Goal: Obtain resource: Obtain resource

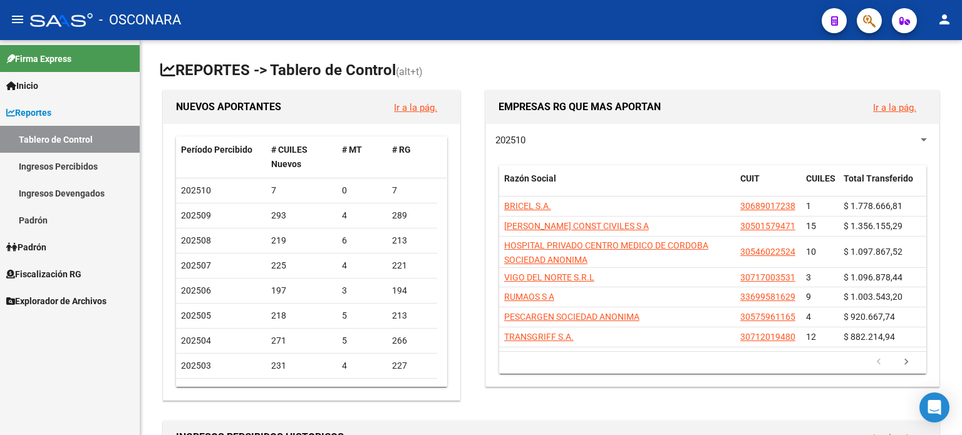
click at [54, 267] on span "Fiscalización RG" at bounding box center [43, 274] width 75 height 14
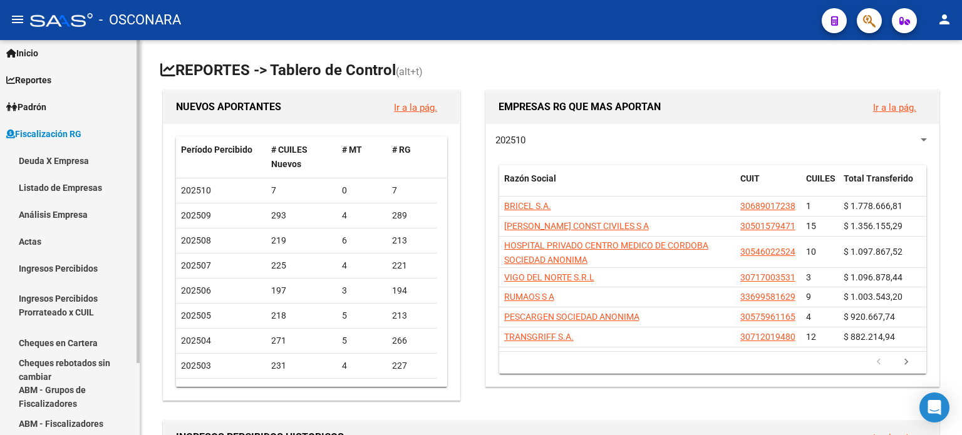
scroll to position [63, 0]
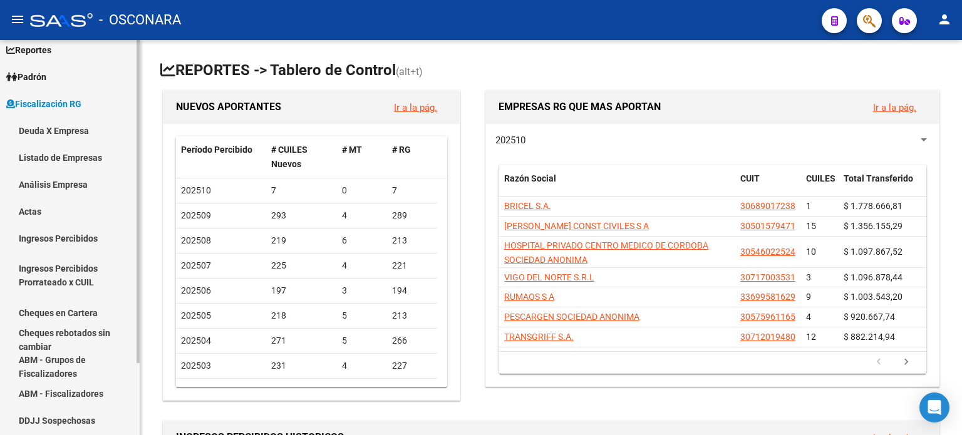
click at [70, 175] on link "Análisis Empresa" at bounding box center [70, 184] width 140 height 27
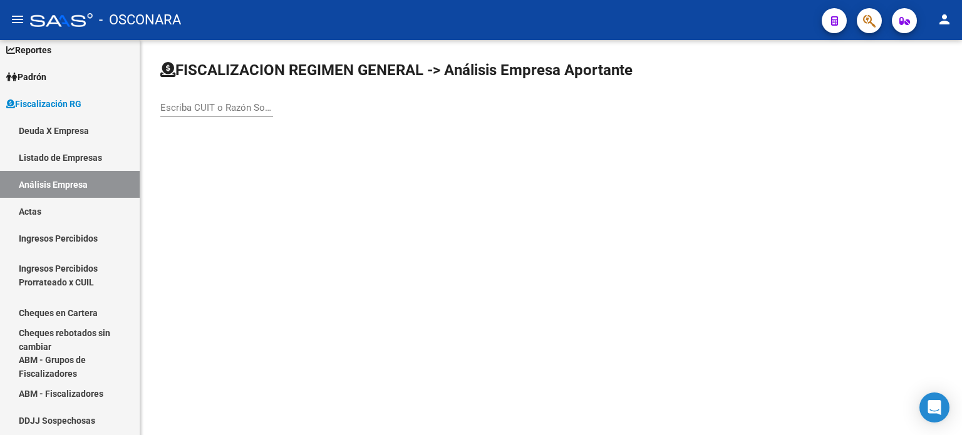
click at [175, 107] on input "Escriba CUIT o Razón Social para buscar" at bounding box center [216, 107] width 113 height 11
type input "caletas"
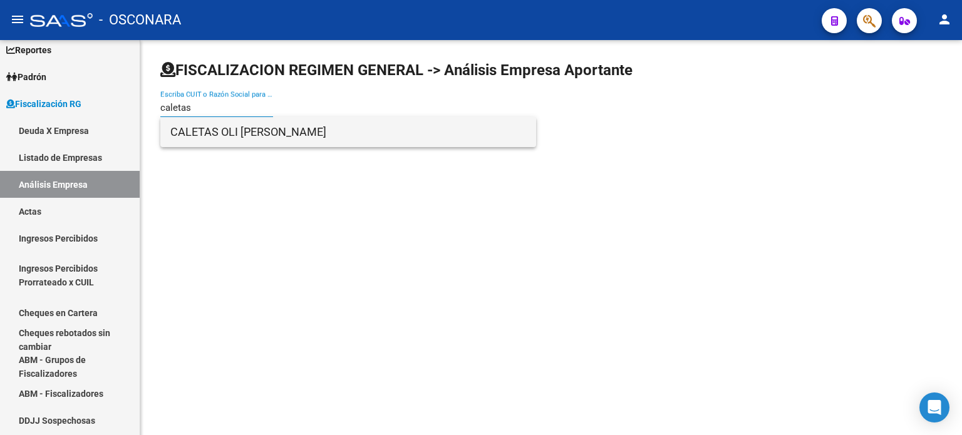
click at [214, 132] on span "CALETAS OLI [PERSON_NAME]" at bounding box center [348, 132] width 356 height 30
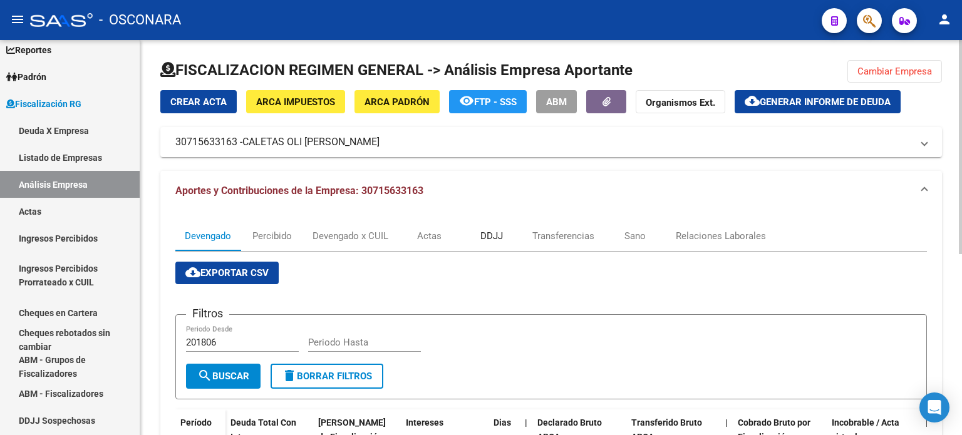
click at [501, 229] on div "DDJJ" at bounding box center [491, 236] width 63 height 30
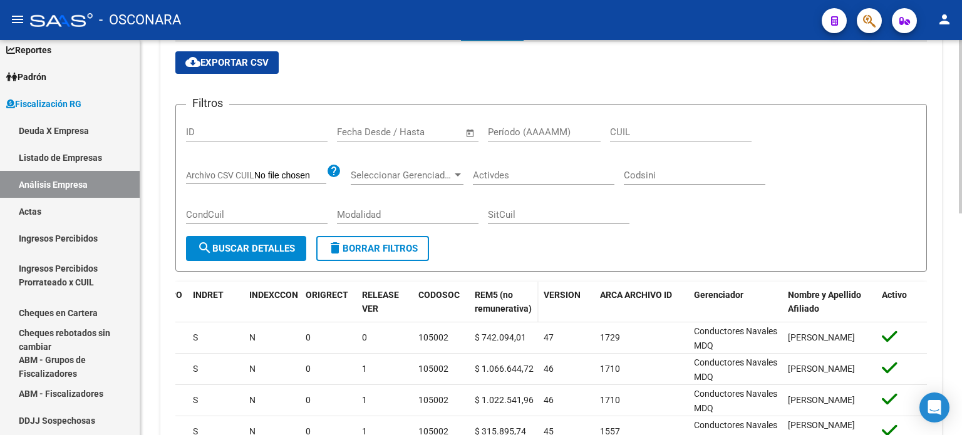
scroll to position [188, 0]
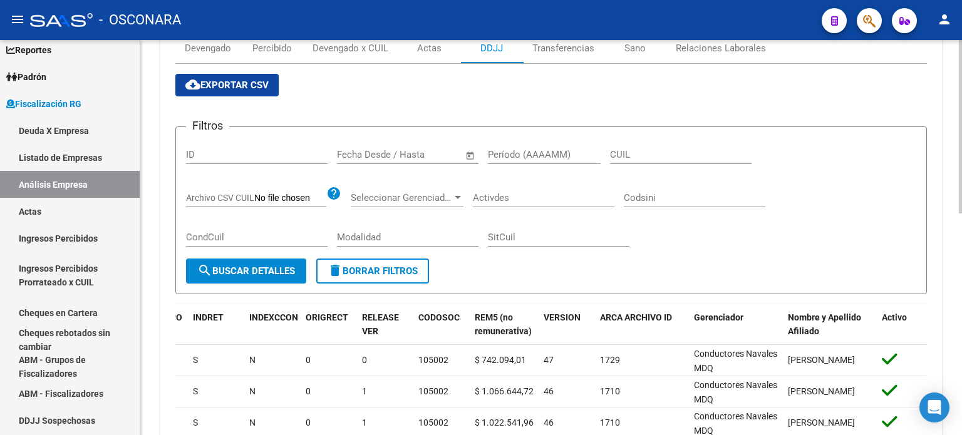
click at [413, 149] on input "text" at bounding box center [429, 154] width 61 height 11
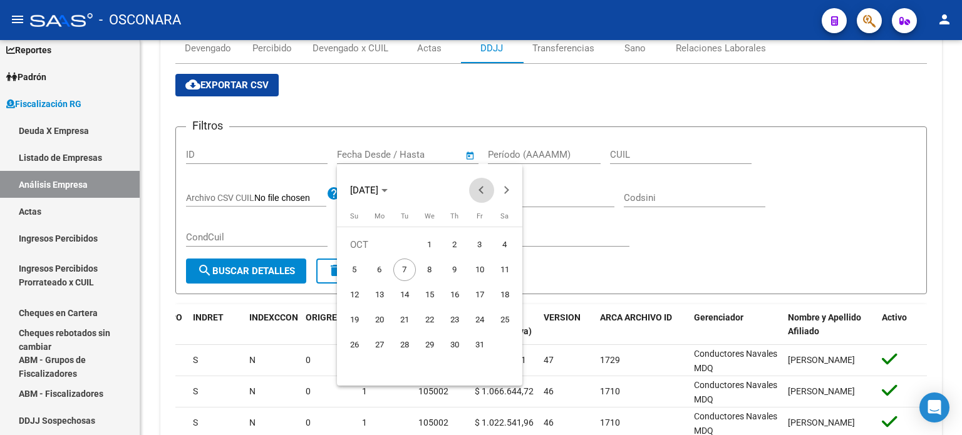
click at [476, 189] on span "Previous month" at bounding box center [481, 190] width 25 height 25
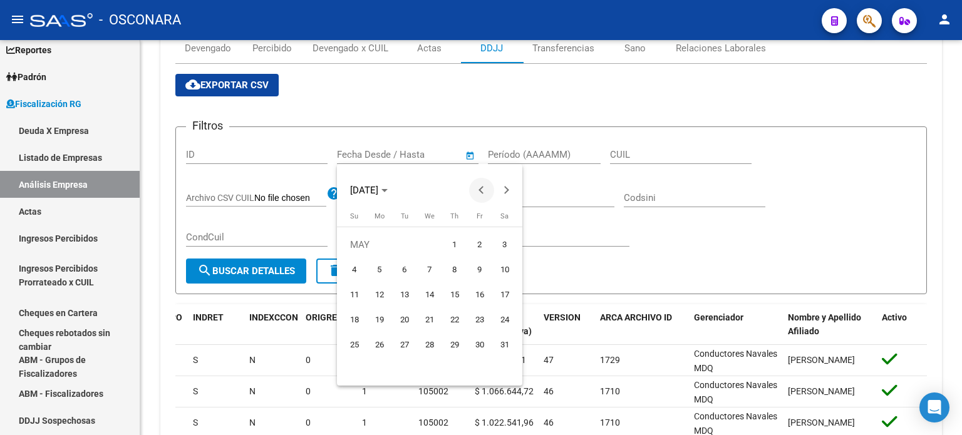
click at [476, 189] on span "Previous month" at bounding box center [481, 190] width 25 height 25
click at [497, 244] on span "1" at bounding box center [505, 245] width 23 height 23
type input "[DATE]"
click at [569, 149] on div at bounding box center [481, 217] width 962 height 435
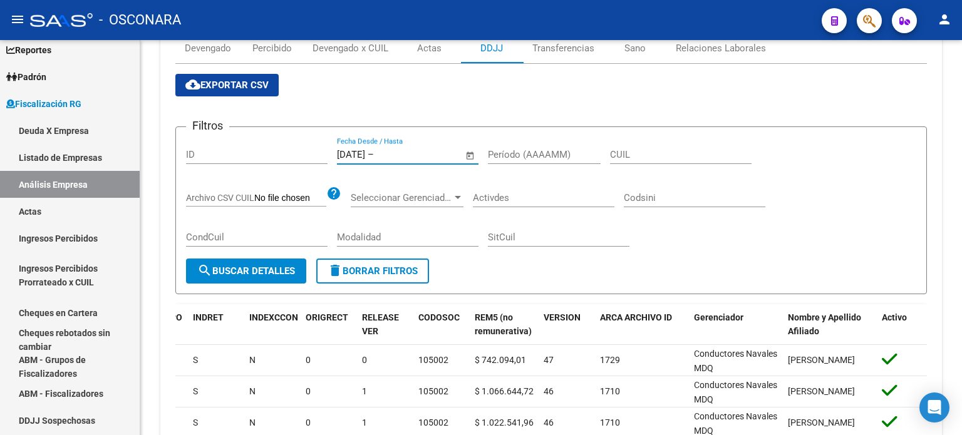
click at [569, 149] on input "Período (AAAAMM)" at bounding box center [544, 154] width 113 height 11
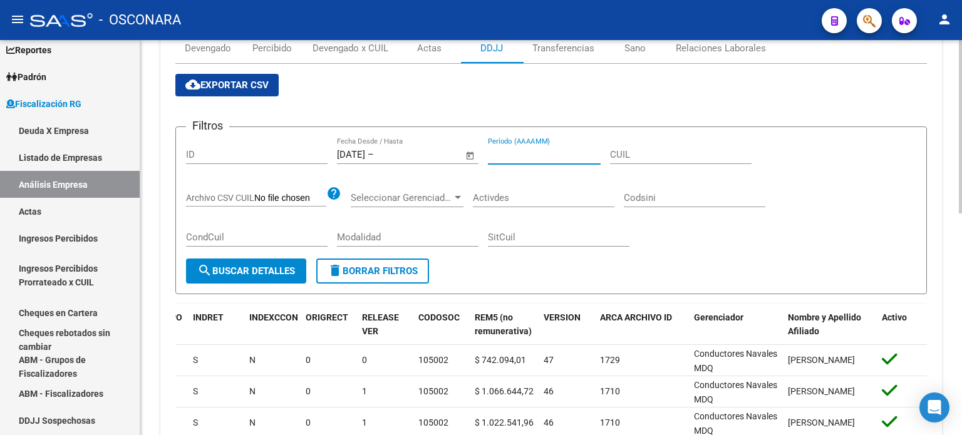
click at [558, 145] on div "Período (AAAAMM)" at bounding box center [544, 150] width 113 height 27
click at [416, 153] on input "text" at bounding box center [406, 154] width 61 height 11
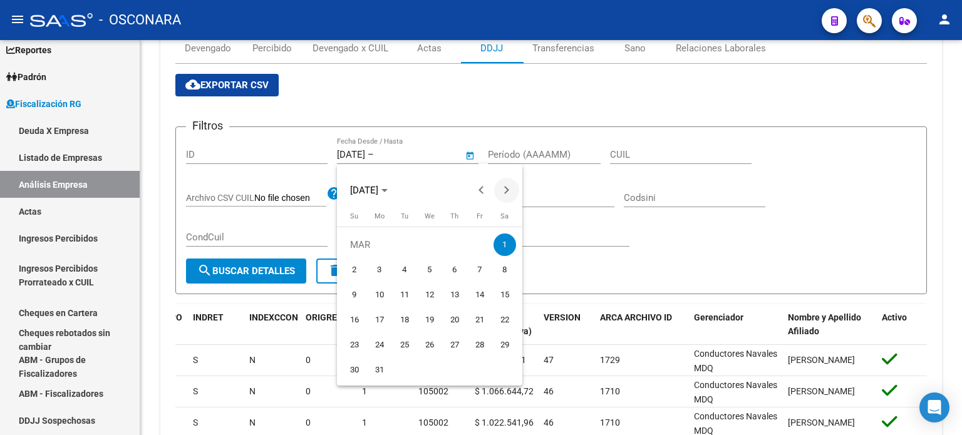
click at [509, 187] on span "Next month" at bounding box center [506, 190] width 25 height 25
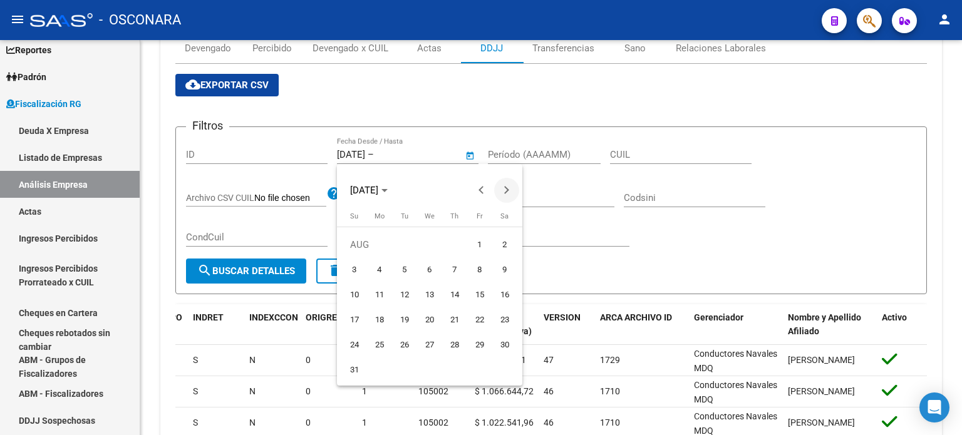
click at [509, 187] on span "Next month" at bounding box center [506, 190] width 25 height 25
click at [375, 265] on span "1" at bounding box center [379, 270] width 23 height 23
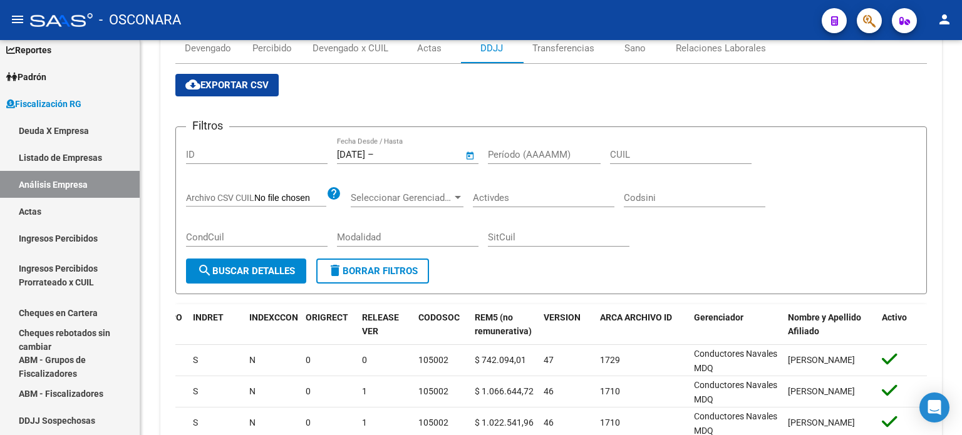
type input "[DATE]"
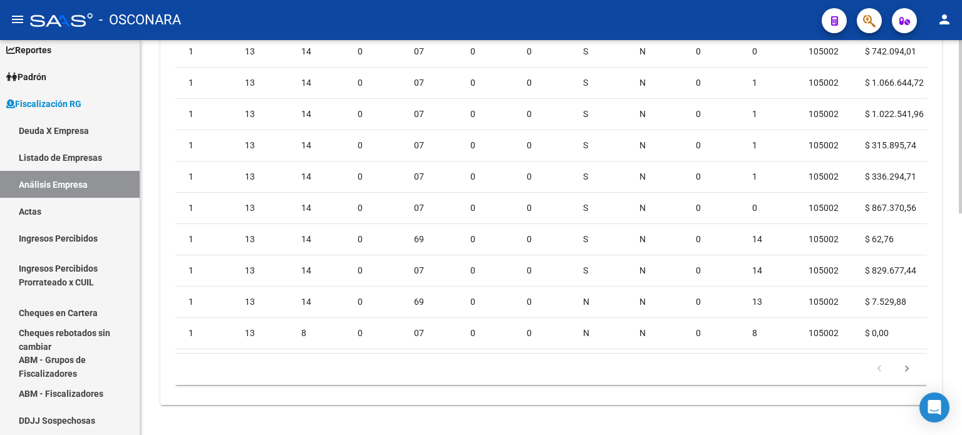
scroll to position [0, 567]
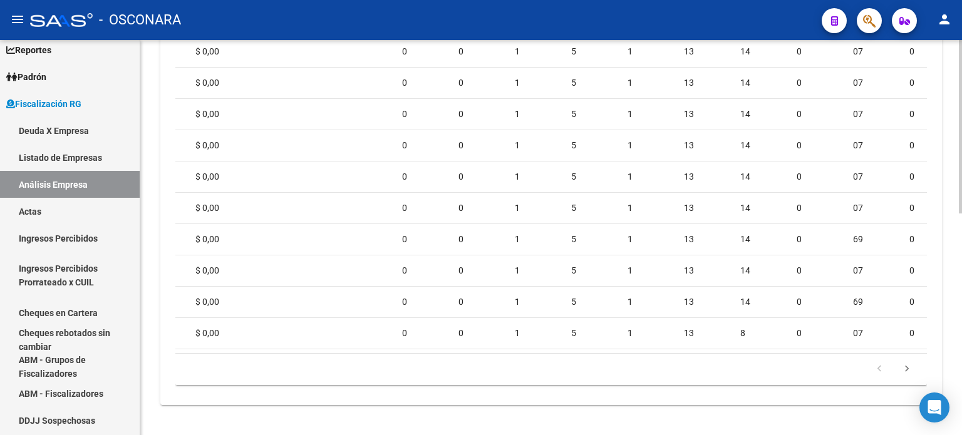
click at [212, 342] on datatable-body "1895065 [DATE] [DATE] 202408 23255197649 $ 1.142.960,88 $ 1.142.960,88 $ 0,00 $…" at bounding box center [551, 194] width 752 height 317
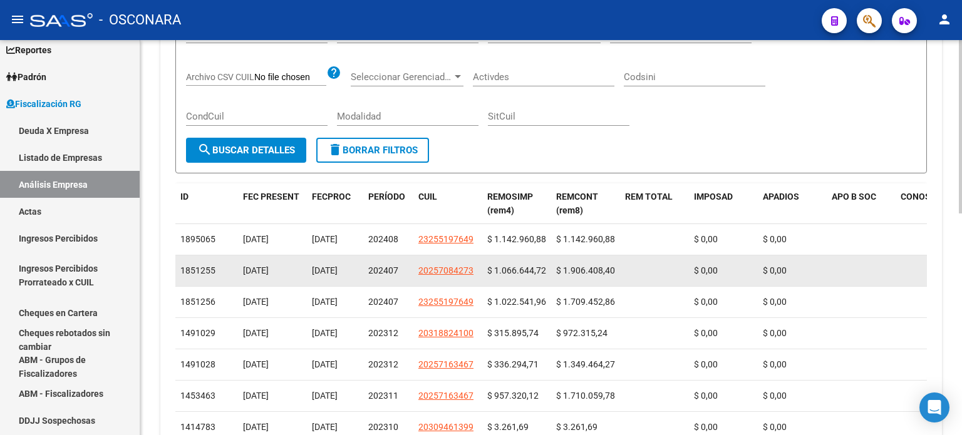
scroll to position [128, 0]
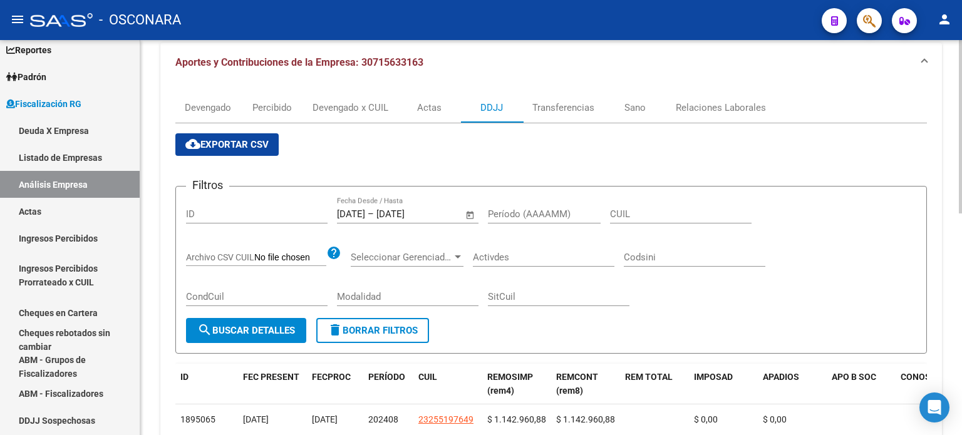
click at [215, 147] on span "cloud_download Exportar CSV" at bounding box center [226, 144] width 83 height 11
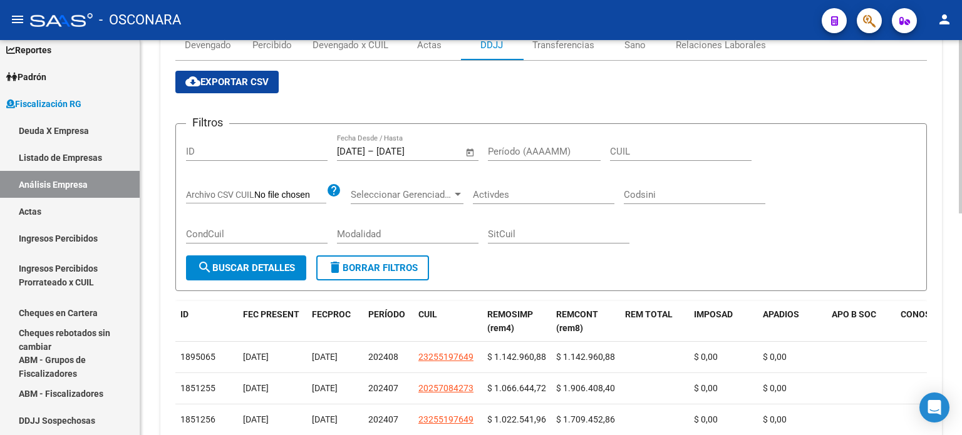
scroll to position [3, 0]
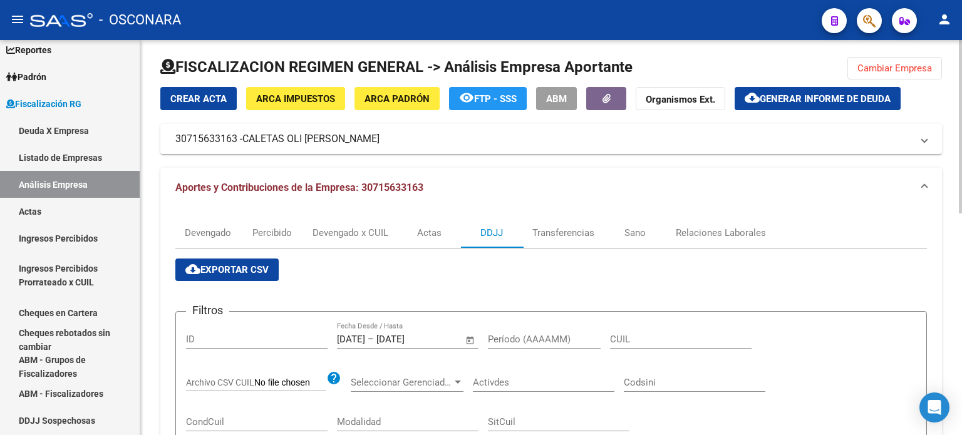
click at [239, 271] on span "cloud_download Exportar CSV" at bounding box center [226, 269] width 83 height 11
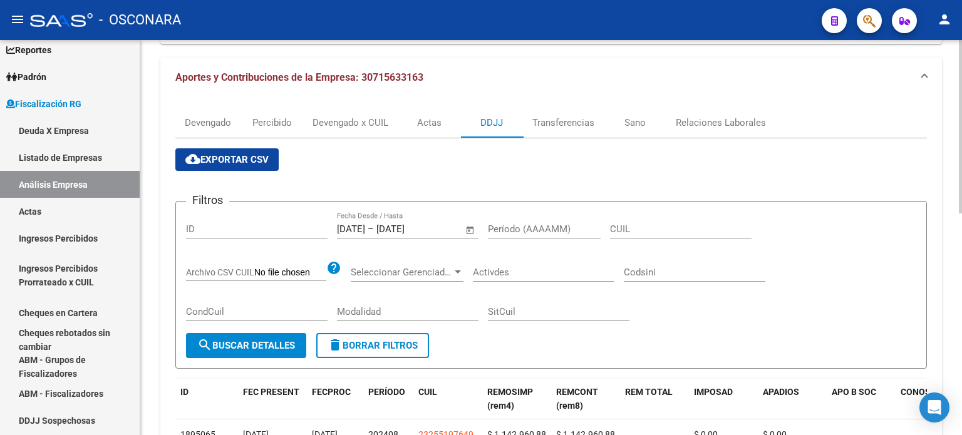
scroll to position [128, 0]
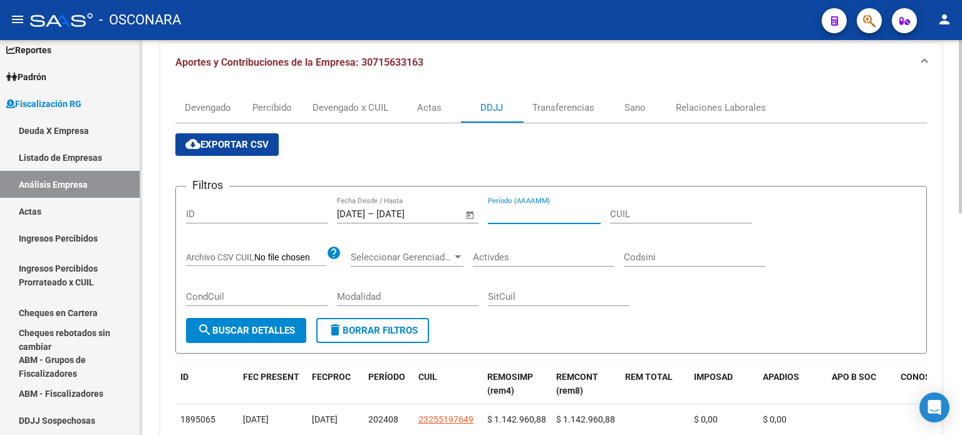
click at [527, 213] on input "Período (AAAAMM)" at bounding box center [544, 214] width 113 height 11
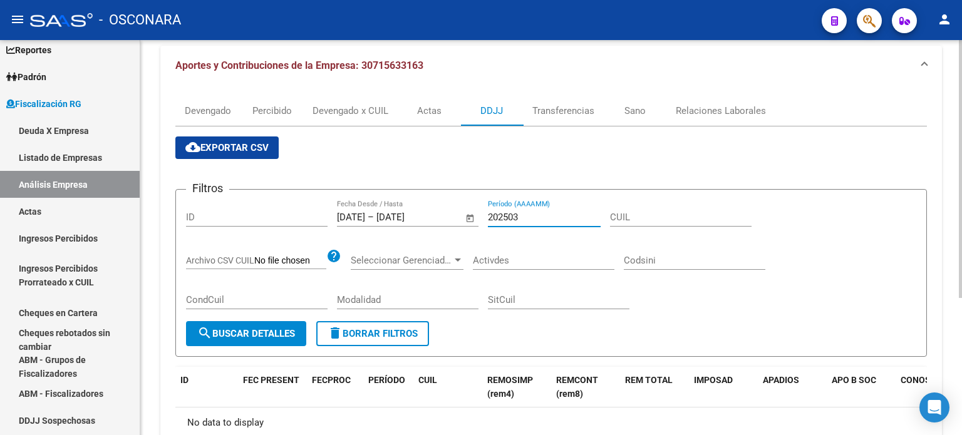
scroll to position [84, 0]
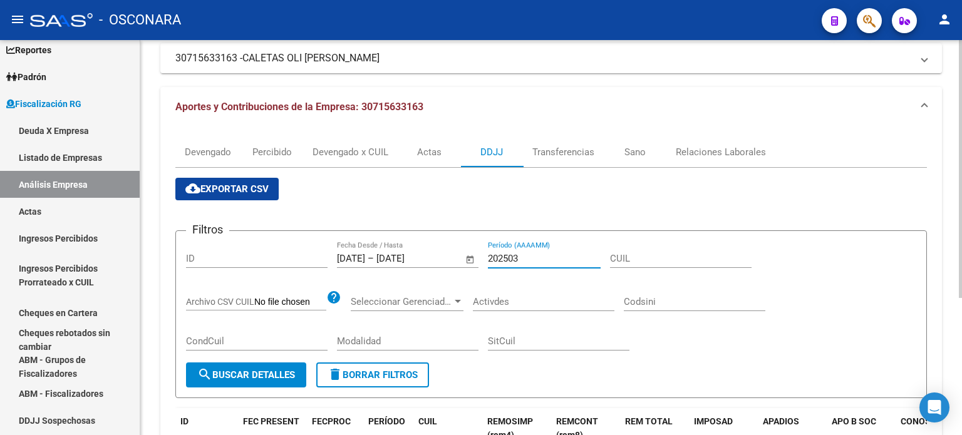
click at [542, 253] on input "202503" at bounding box center [544, 258] width 113 height 11
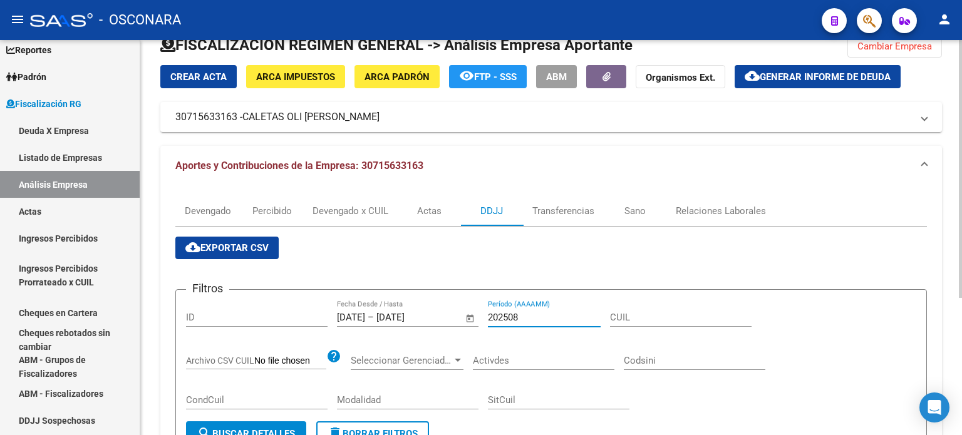
scroll to position [21, 0]
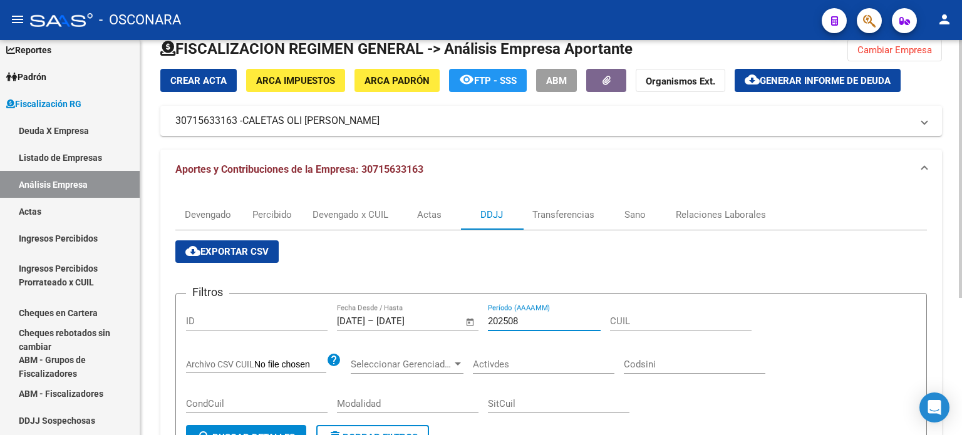
type input "202508"
click at [437, 319] on input "[DATE]" at bounding box center [406, 321] width 61 height 11
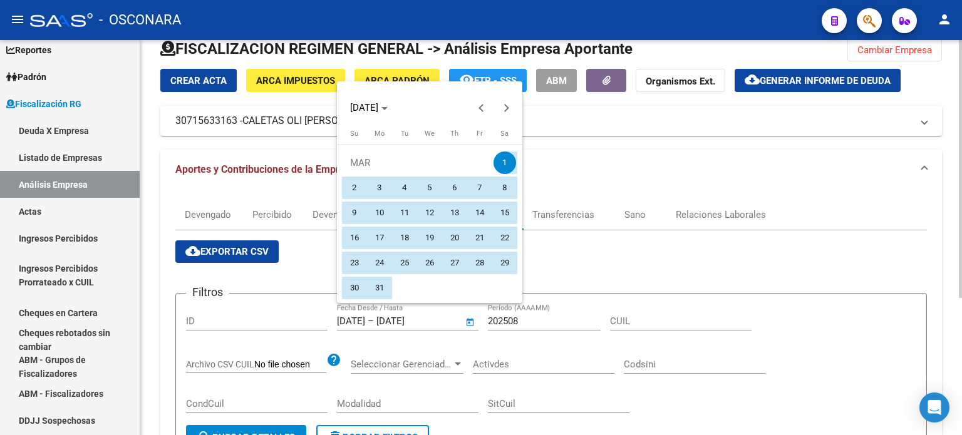
click at [442, 319] on div at bounding box center [481, 217] width 962 height 435
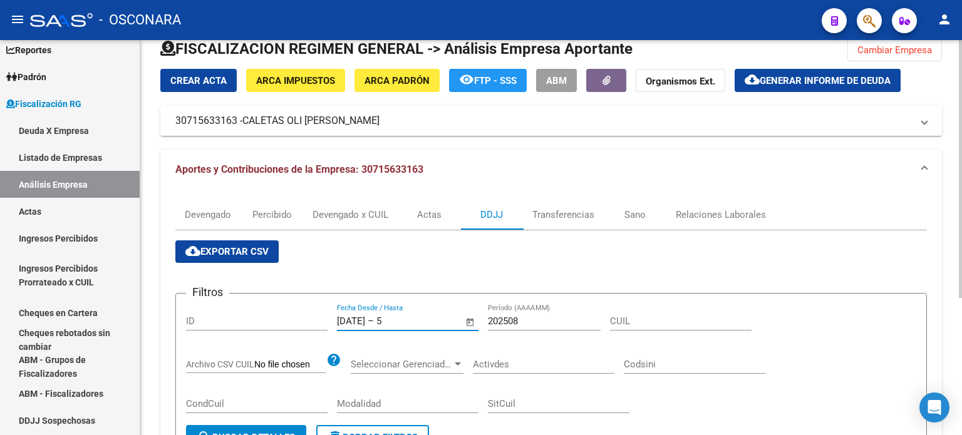
drag, startPoint x: 428, startPoint y: 320, endPoint x: 421, endPoint y: 321, distance: 6.9
click at [421, 321] on input "5" at bounding box center [406, 321] width 61 height 11
type input "[DATE]"
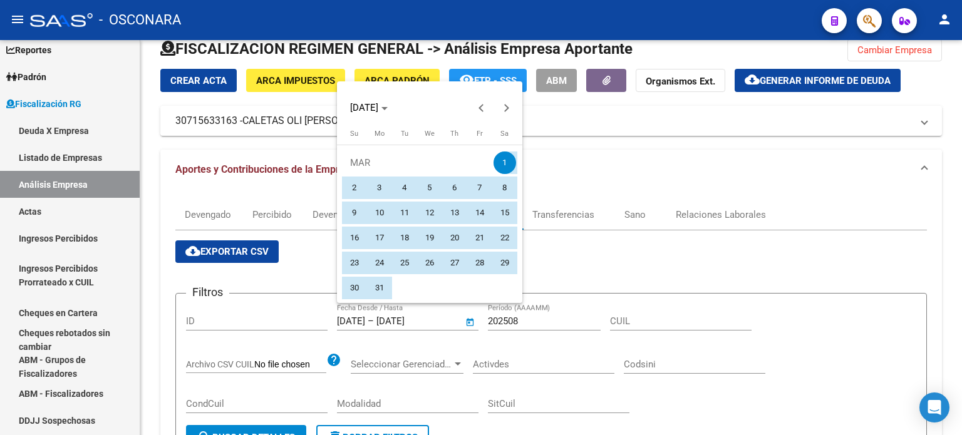
click at [309, 316] on div at bounding box center [481, 217] width 962 height 435
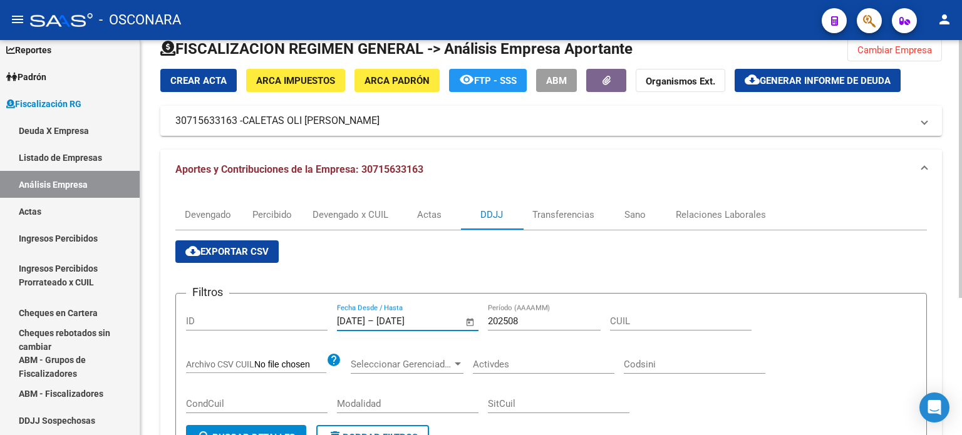
click at [430, 318] on input "[DATE]" at bounding box center [406, 321] width 61 height 11
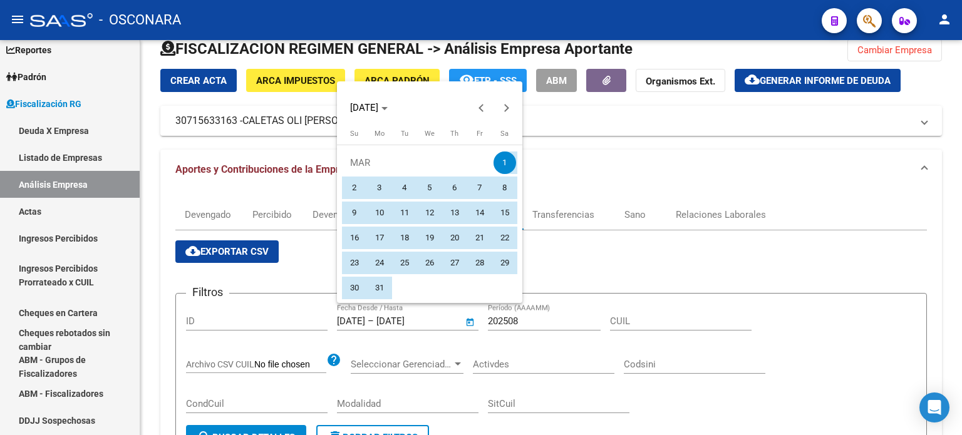
click at [430, 318] on div at bounding box center [481, 217] width 962 height 435
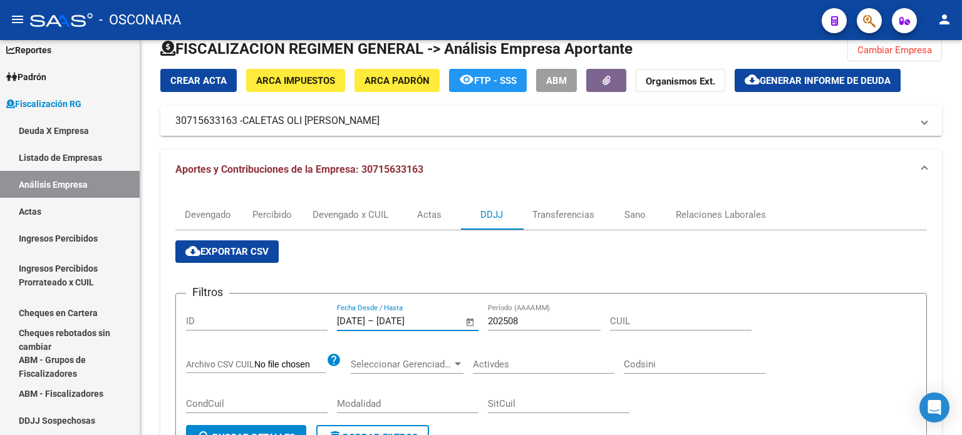
click at [430, 318] on input "[DATE]" at bounding box center [406, 321] width 61 height 11
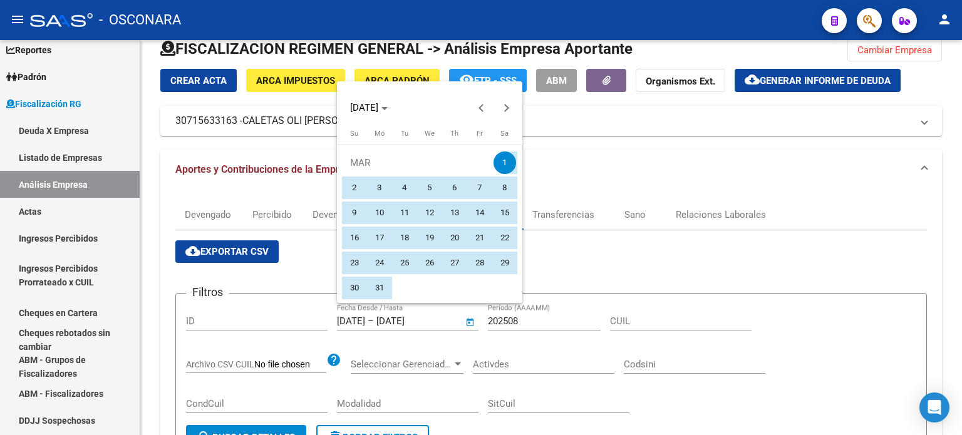
click at [453, 318] on div at bounding box center [481, 217] width 962 height 435
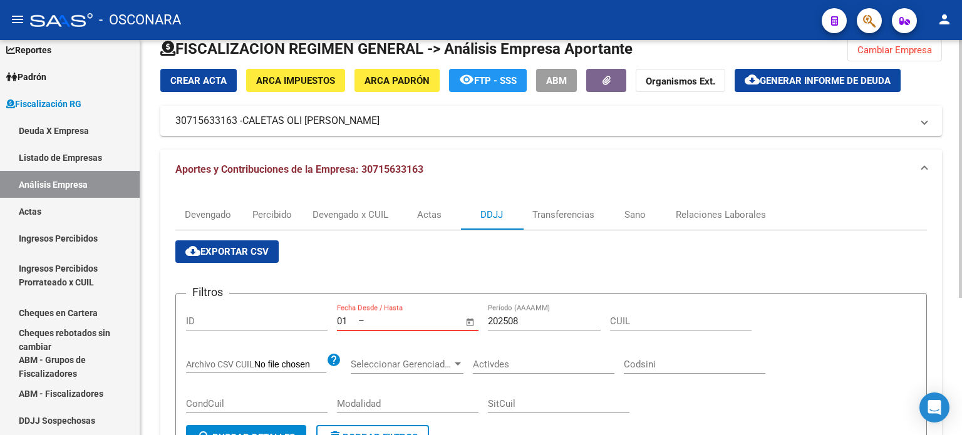
type input "0"
click at [525, 322] on input "202508" at bounding box center [544, 321] width 113 height 11
type input "2"
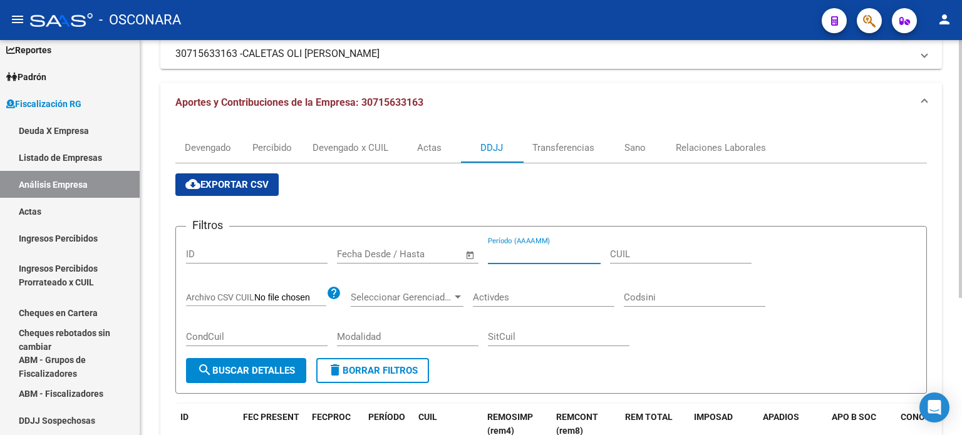
scroll to position [147, 0]
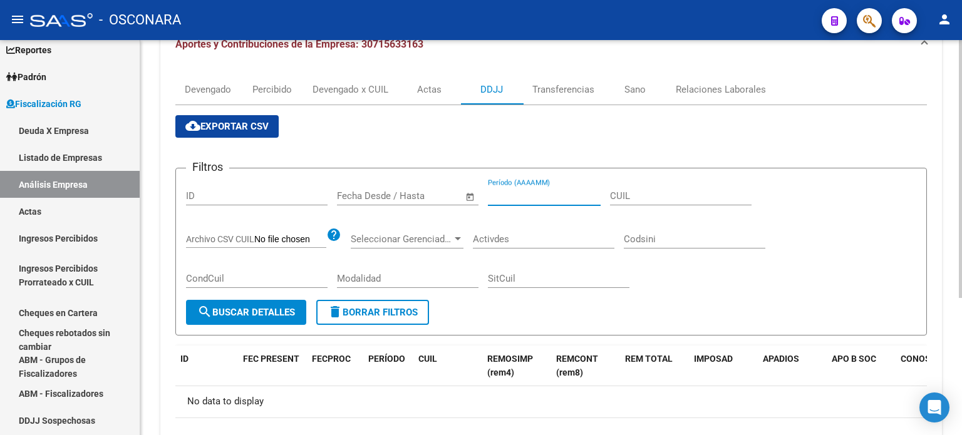
click at [228, 311] on span "search Buscar Detalles" at bounding box center [246, 312] width 98 height 11
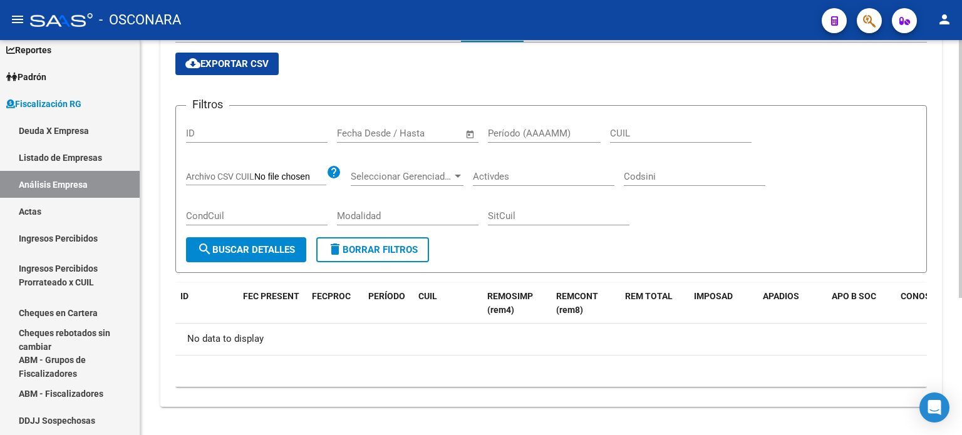
scroll to position [0, 0]
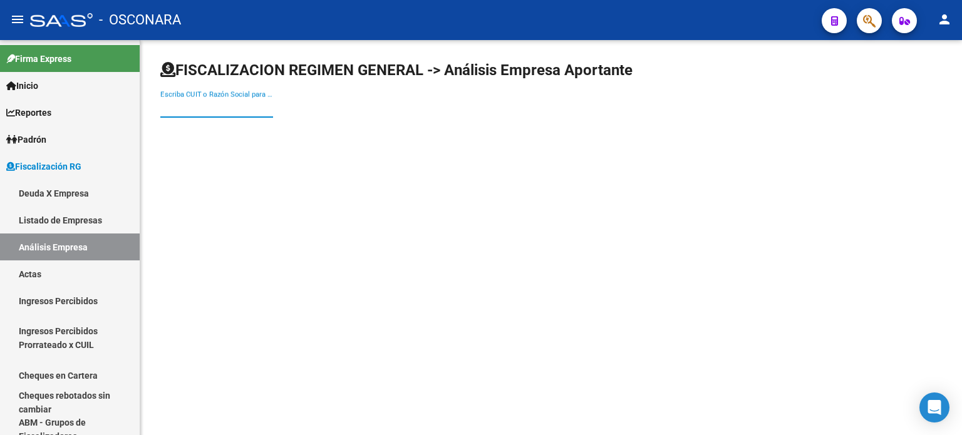
click at [245, 105] on input "Escriba CUIT o Razón Social para buscar" at bounding box center [216, 107] width 113 height 11
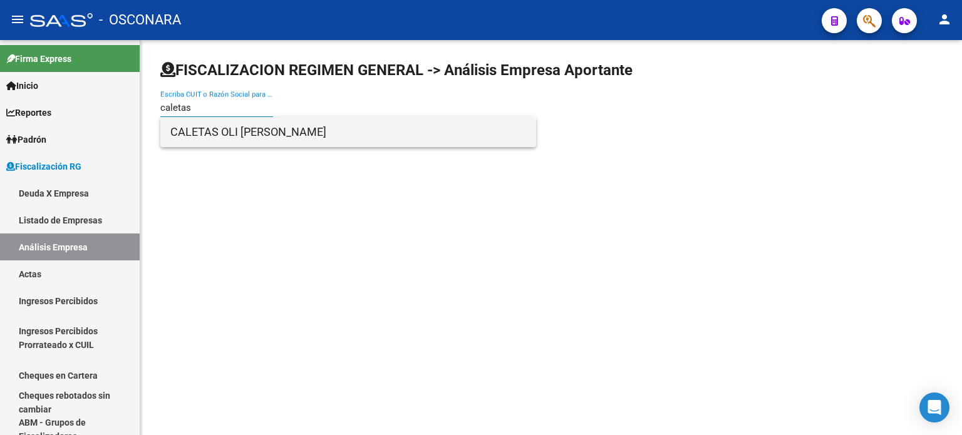
type input "caletas"
click at [247, 122] on span "CALETAS OLI [PERSON_NAME]" at bounding box center [348, 132] width 356 height 30
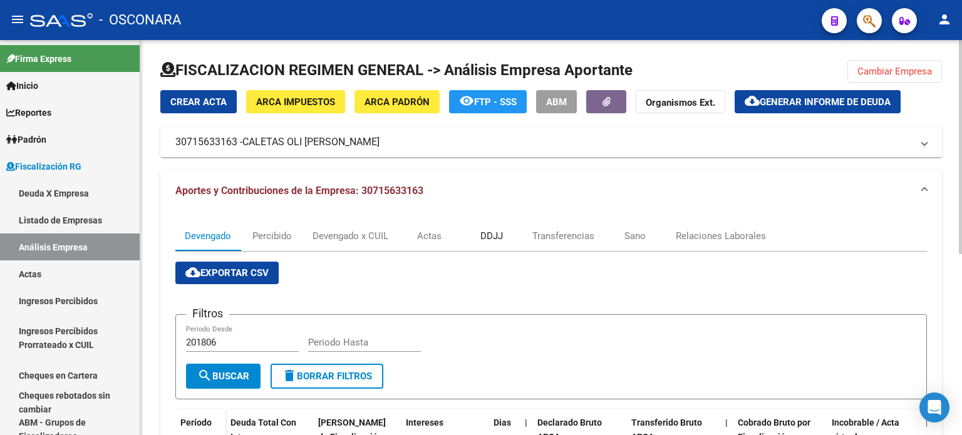
click at [486, 230] on div "DDJJ" at bounding box center [491, 236] width 23 height 14
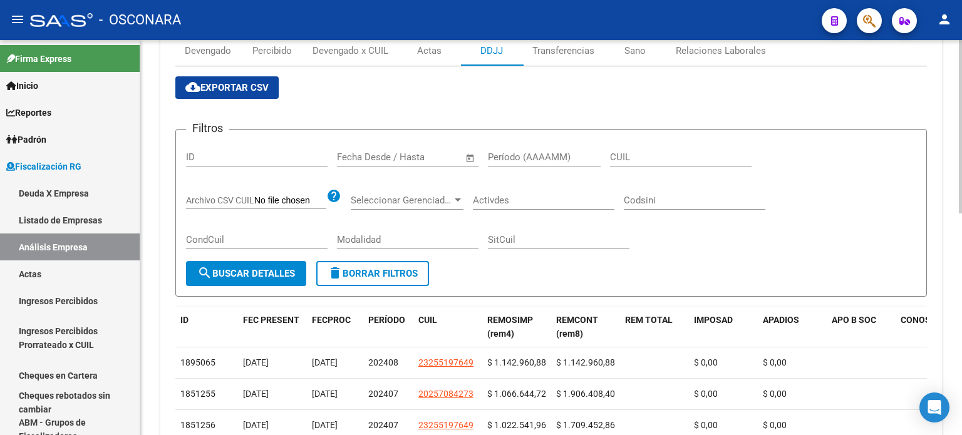
scroll to position [188, 0]
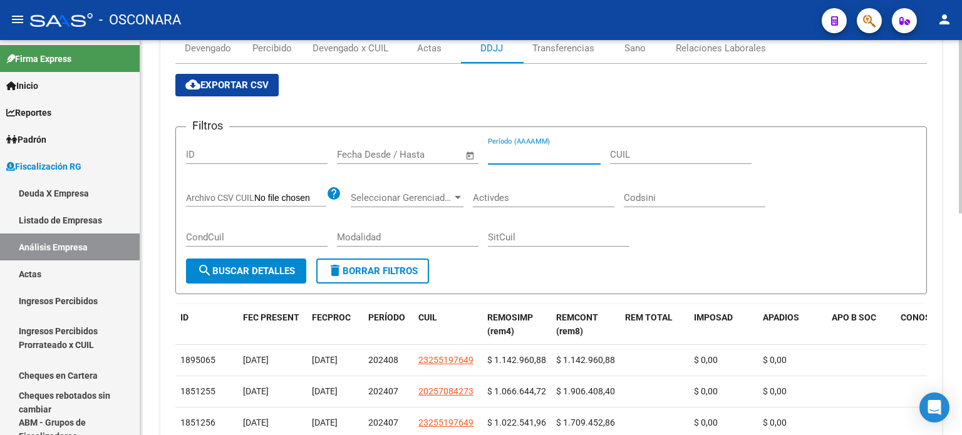
click at [525, 155] on input "Período (AAAAMM)" at bounding box center [544, 154] width 113 height 11
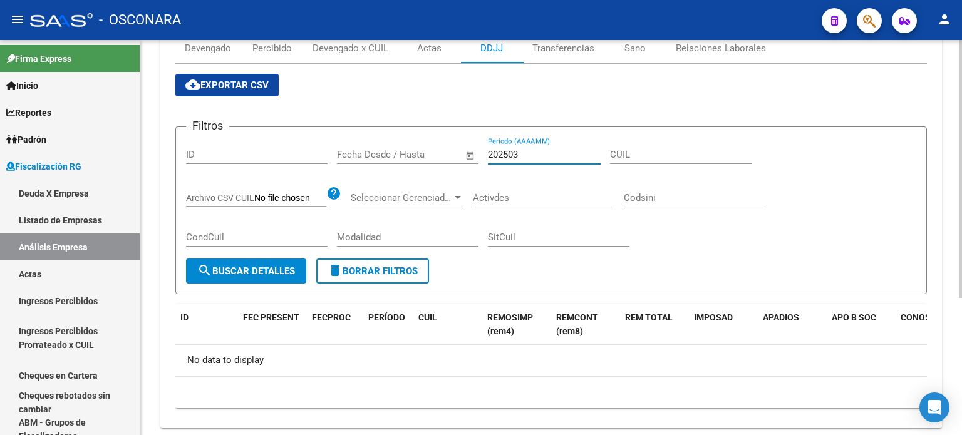
click at [527, 155] on input "202503" at bounding box center [544, 154] width 113 height 11
type input "2"
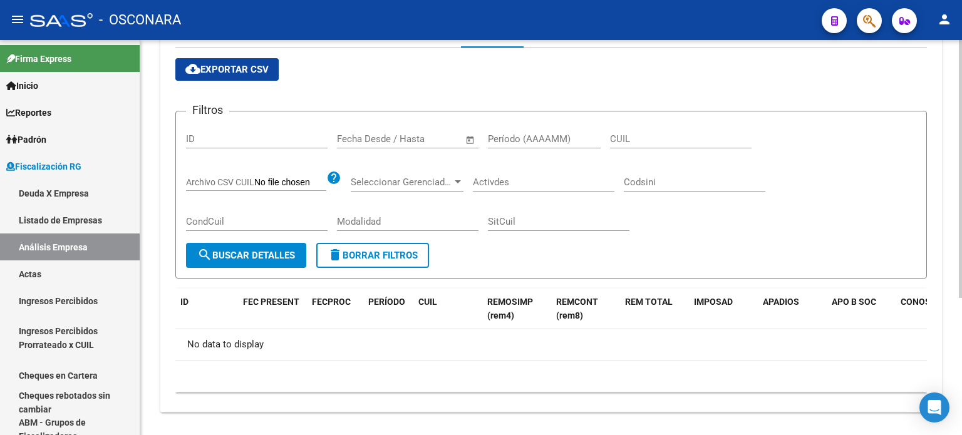
scroll to position [209, 0]
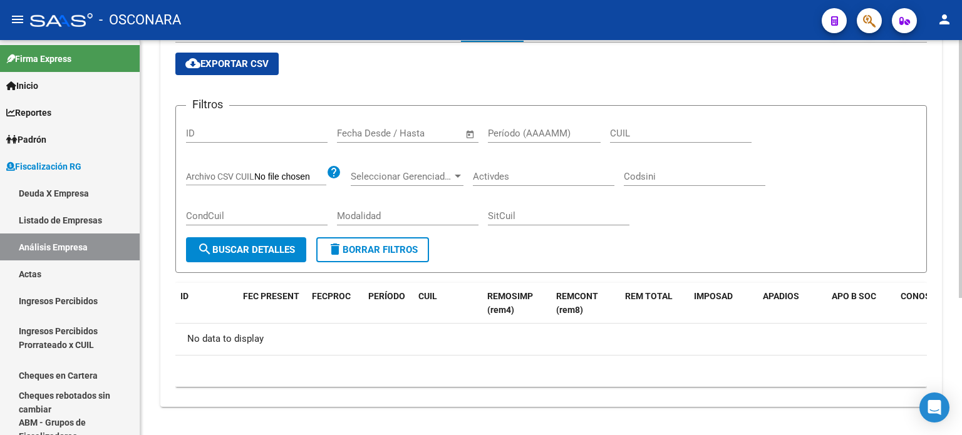
click at [225, 244] on span "search Buscar Detalles" at bounding box center [246, 249] width 98 height 11
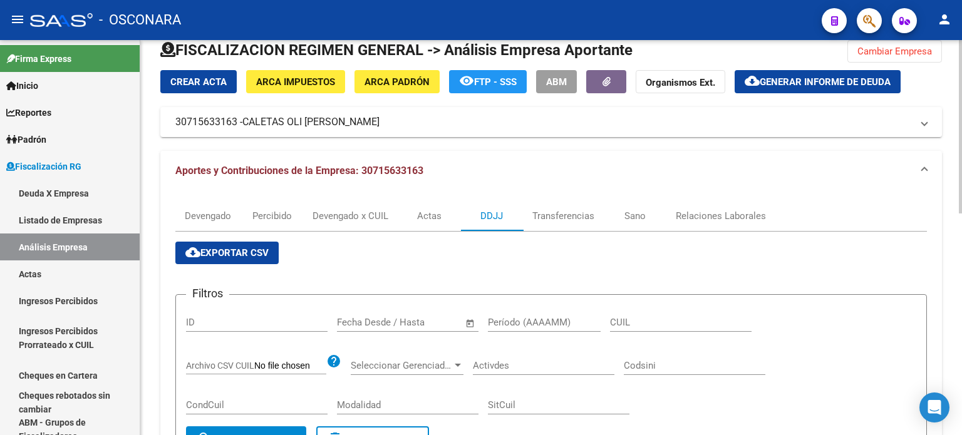
scroll to position [3, 0]
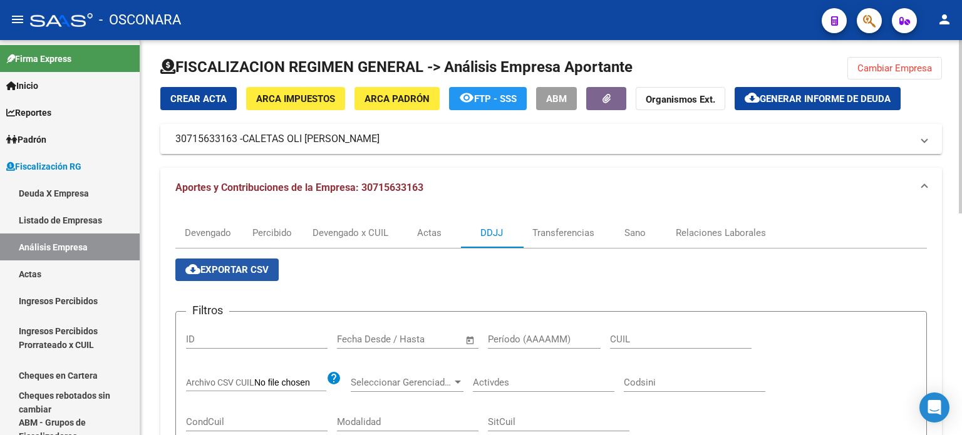
click at [244, 265] on span "cloud_download Exportar CSV" at bounding box center [226, 269] width 83 height 11
click at [859, 65] on span "Cambiar Empresa" at bounding box center [894, 68] width 75 height 11
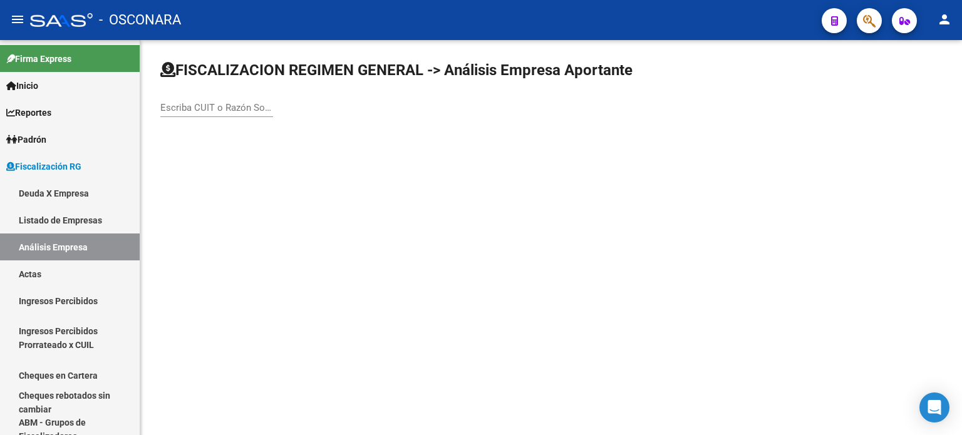
scroll to position [0, 0]
click at [222, 107] on input "Escriba CUIT o Razón Social para buscar" at bounding box center [216, 107] width 113 height 11
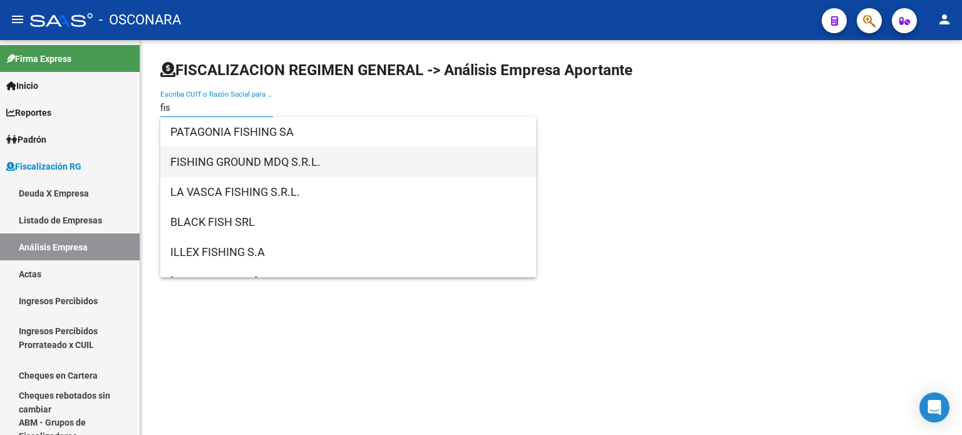
type input "fis"
click at [220, 163] on span "FISHING GROUND MDQ S.R.L." at bounding box center [348, 162] width 356 height 30
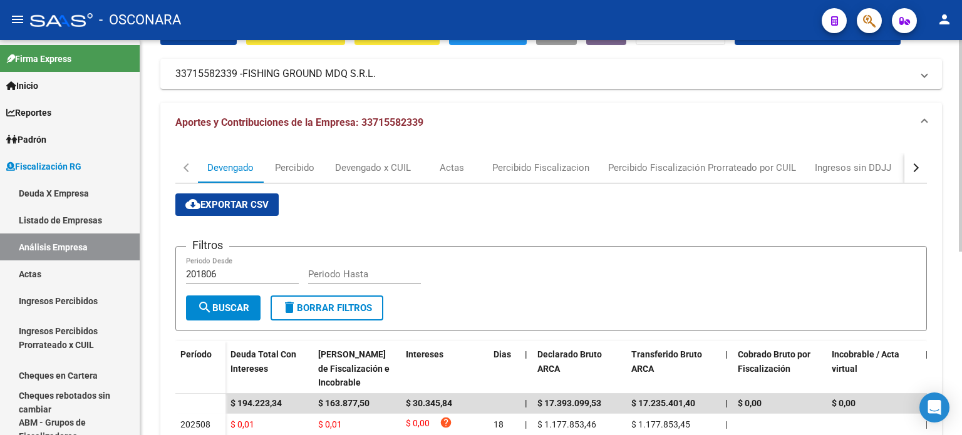
scroll to position [63, 0]
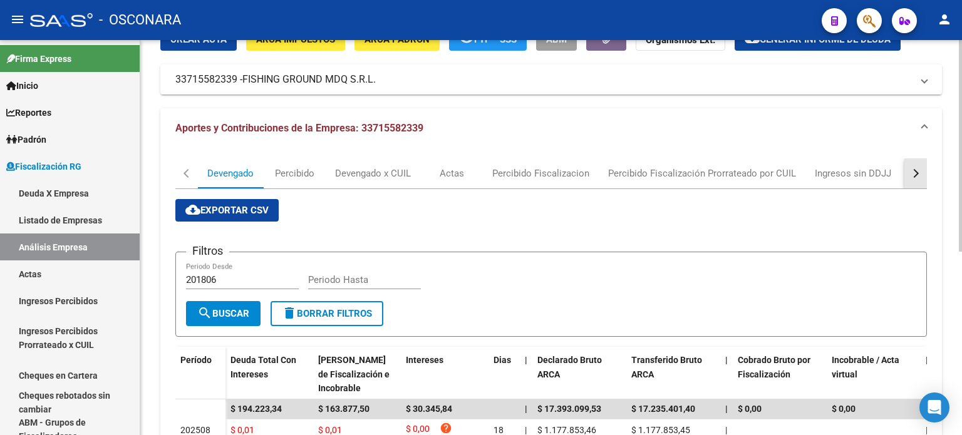
click at [923, 174] on button "button" at bounding box center [915, 173] width 23 height 30
click at [694, 177] on div "DDJJ" at bounding box center [696, 174] width 23 height 14
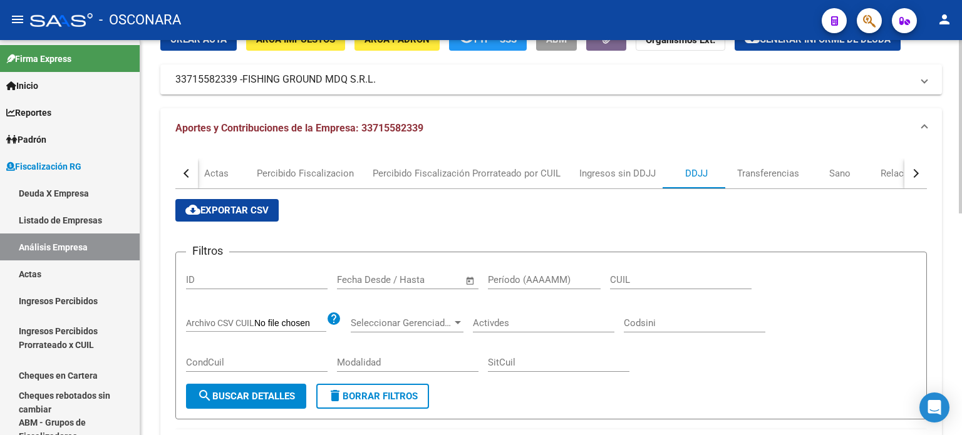
click at [257, 219] on button "cloud_download Exportar CSV" at bounding box center [226, 210] width 103 height 23
